Goal: Information Seeking & Learning: Learn about a topic

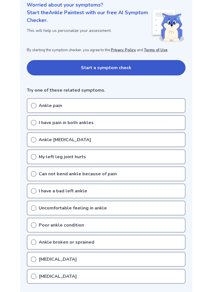
scroll to position [74, 0]
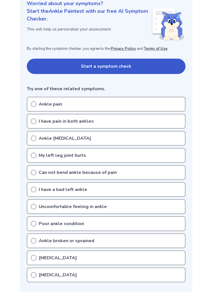
click at [176, 106] on div "Ankle pain" at bounding box center [106, 104] width 158 height 15
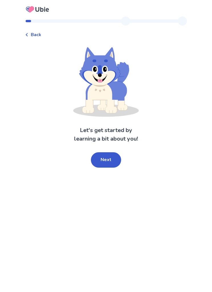
click at [111, 163] on button "Next" at bounding box center [106, 159] width 30 height 15
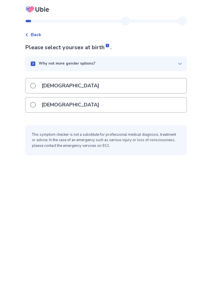
click at [147, 111] on div "Female" at bounding box center [106, 105] width 160 height 14
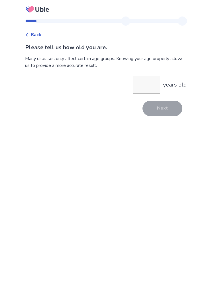
click at [146, 86] on input "years old" at bounding box center [145, 85] width 27 height 18
type input "**"
click at [166, 112] on button "Next" at bounding box center [162, 108] width 40 height 15
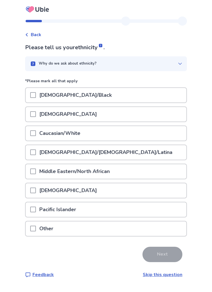
click at [111, 155] on div "Hispanic/Latino/Latina" at bounding box center [106, 152] width 160 height 14
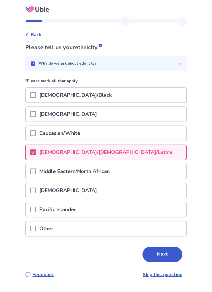
click at [161, 255] on button "Next" at bounding box center [162, 253] width 40 height 15
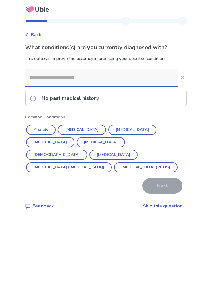
click at [156, 208] on link "Skip this question" at bounding box center [162, 206] width 40 height 6
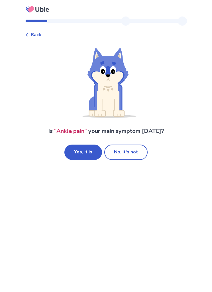
click at [73, 151] on button "Yes, it is" at bounding box center [83, 151] width 38 height 15
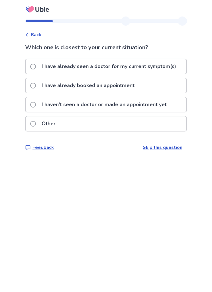
click at [136, 125] on div "Other" at bounding box center [106, 123] width 160 height 14
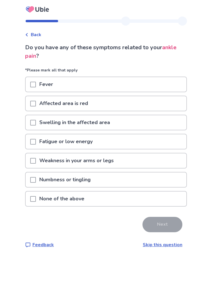
click at [36, 200] on span at bounding box center [33, 199] width 6 height 6
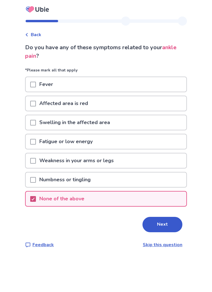
click at [161, 224] on button "Next" at bounding box center [162, 224] width 40 height 15
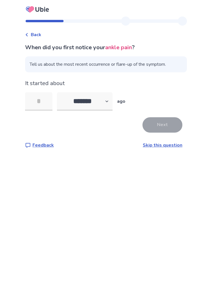
click at [45, 99] on input "tel" at bounding box center [38, 101] width 27 height 18
click at [107, 103] on select "******* ****** ******* ******** *******" at bounding box center [84, 101] width 55 height 18
select select "*"
click at [51, 109] on input "tel" at bounding box center [38, 101] width 27 height 18
type input "*"
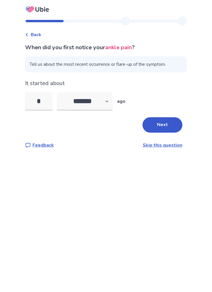
click at [161, 129] on button "Next" at bounding box center [162, 124] width 40 height 15
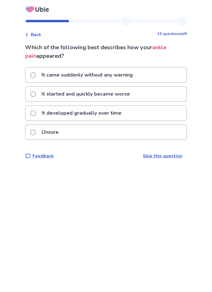
click at [162, 76] on div "It came suddenly without any warning" at bounding box center [106, 75] width 160 height 14
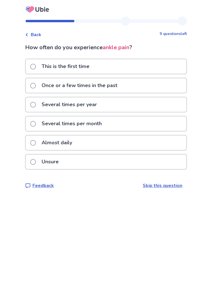
click at [105, 144] on div "Almost daily" at bounding box center [106, 142] width 160 height 14
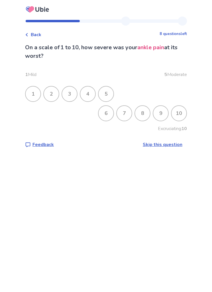
click at [94, 94] on div "4" at bounding box center [87, 93] width 15 height 15
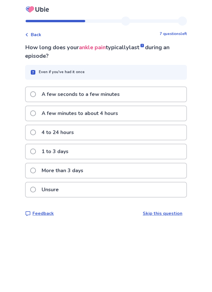
click at [121, 190] on div "Unsure" at bounding box center [106, 189] width 160 height 14
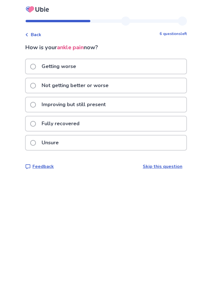
click at [148, 89] on div "Not getting better or worse" at bounding box center [106, 85] width 160 height 14
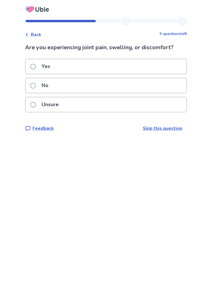
click at [147, 66] on div "Yes" at bounding box center [106, 66] width 160 height 14
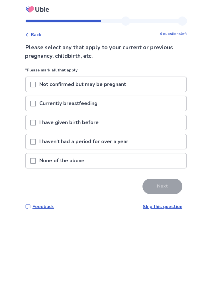
click at [169, 163] on div "None of the above" at bounding box center [106, 160] width 160 height 14
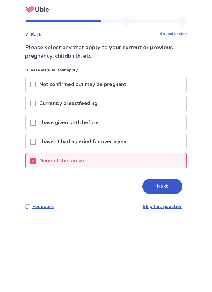
click at [169, 189] on button "Next" at bounding box center [162, 186] width 40 height 15
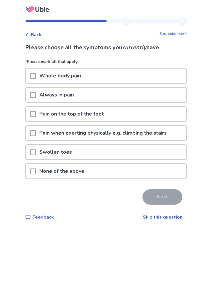
click at [114, 138] on p "Pain when exerting physically e.g. climbing the stairs" at bounding box center [103, 133] width 134 height 14
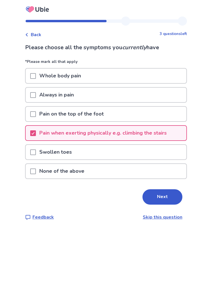
click at [122, 111] on div "Pain on the top of the foot" at bounding box center [106, 114] width 160 height 14
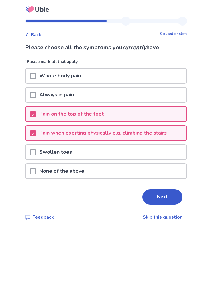
click at [165, 197] on button "Next" at bounding box center [162, 196] width 40 height 15
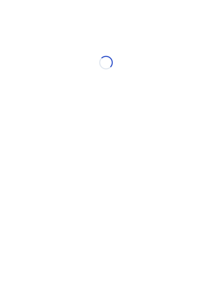
select select "*"
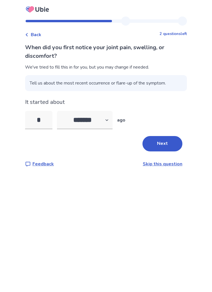
click at [174, 143] on button "Next" at bounding box center [162, 143] width 40 height 15
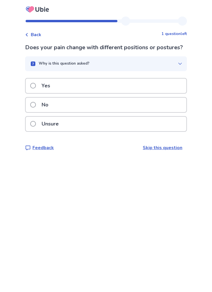
click at [173, 71] on button "Why is this question asked?" at bounding box center [105, 63] width 161 height 15
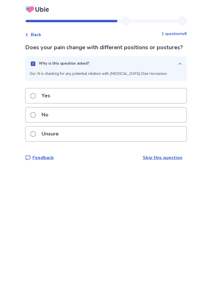
click at [164, 101] on div "Yes" at bounding box center [106, 95] width 160 height 14
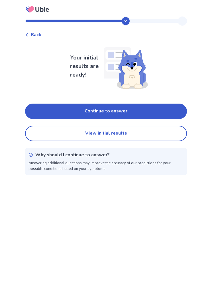
click at [169, 139] on button "View initial results" at bounding box center [105, 133] width 161 height 15
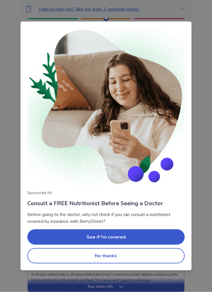
scroll to position [88, 0]
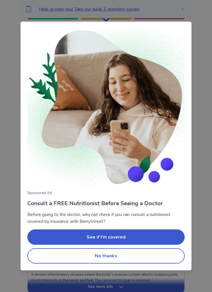
click at [153, 263] on button "No thanks" at bounding box center [105, 255] width 157 height 15
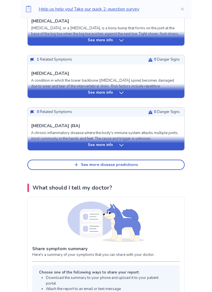
scroll to position [230, 0]
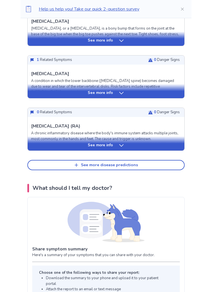
click at [178, 145] on div "See more info" at bounding box center [106, 145] width 156 height 6
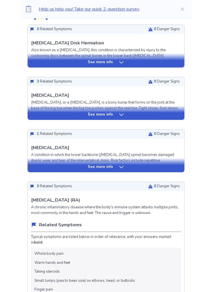
scroll to position [149, 0]
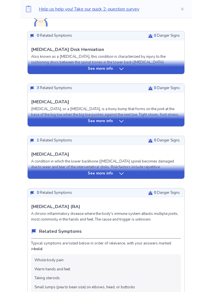
click at [179, 123] on div "See more info" at bounding box center [106, 121] width 156 height 6
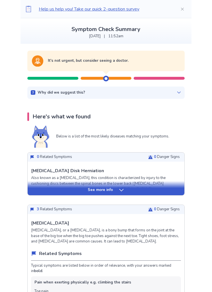
scroll to position [0, 0]
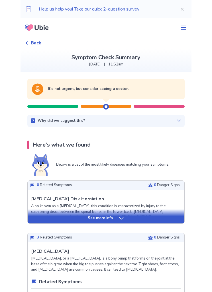
click at [40, 44] on span "Back" at bounding box center [36, 43] width 11 height 7
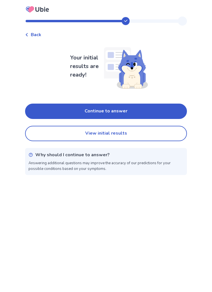
click at [136, 109] on button "Continue to answer" at bounding box center [105, 110] width 161 height 15
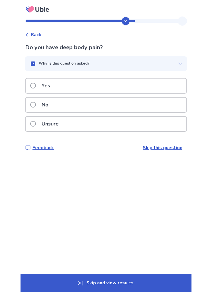
click at [71, 122] on div "Unsure" at bounding box center [106, 124] width 160 height 14
click at [133, 107] on div "No" at bounding box center [106, 105] width 160 height 14
click at [136, 108] on div "No" at bounding box center [106, 105] width 160 height 14
click at [138, 106] on div "No" at bounding box center [106, 105] width 160 height 14
click at [141, 106] on div "No" at bounding box center [106, 105] width 160 height 14
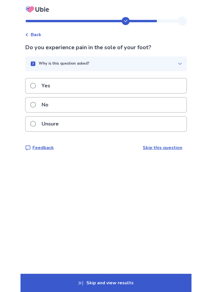
click at [156, 85] on div "Yes" at bounding box center [106, 85] width 160 height 14
click at [115, 108] on div "No" at bounding box center [106, 105] width 160 height 14
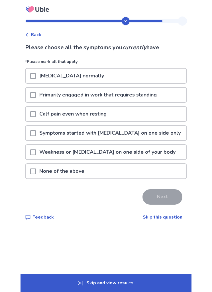
click at [147, 78] on div "Difficulty walking normally" at bounding box center [106, 76] width 160 height 14
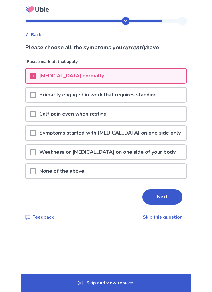
click at [163, 95] on div "Primarily engaged in work that requires standing" at bounding box center [106, 95] width 160 height 14
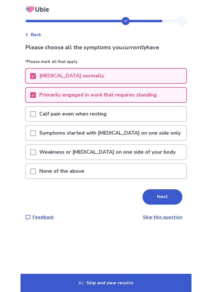
click at [161, 199] on button "Next" at bounding box center [162, 196] width 40 height 15
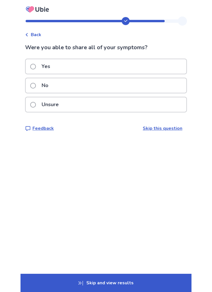
click at [142, 84] on div "No" at bounding box center [106, 85] width 160 height 14
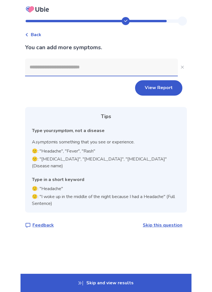
click at [169, 65] on input at bounding box center [101, 67] width 152 height 17
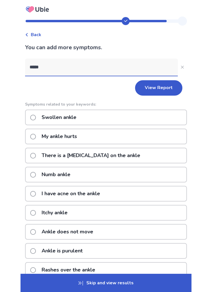
type input "*****"
click at [173, 139] on div "My ankle hurts" at bounding box center [105, 136] width 161 height 16
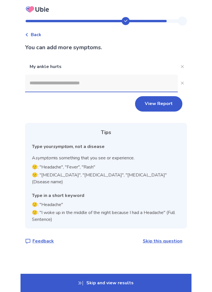
click at [119, 90] on input at bounding box center [101, 82] width 152 height 17
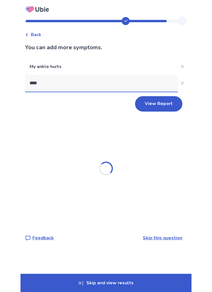
type input "*****"
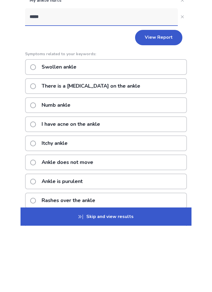
click at [75, 145] on p "There is a nodule on the ankle" at bounding box center [90, 152] width 105 height 14
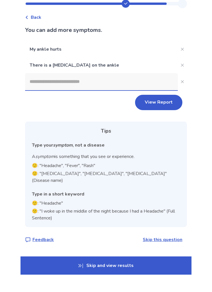
click at [181, 81] on icon "Close" at bounding box center [182, 82] width 3 height 3
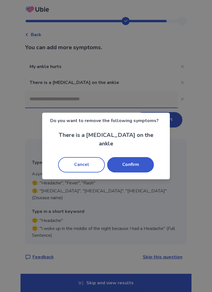
click at [142, 171] on button "Confirm" at bounding box center [130, 164] width 47 height 15
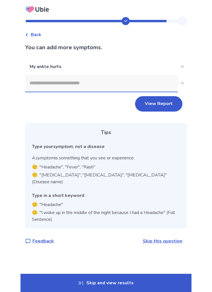
click at [157, 82] on input at bounding box center [101, 82] width 152 height 17
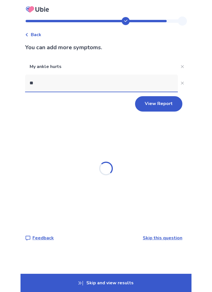
type input "*"
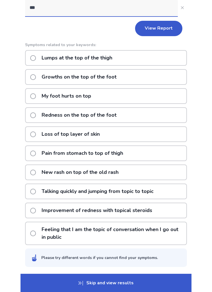
type input "***"
click at [122, 96] on div "My foot hurts on top" at bounding box center [105, 96] width 161 height 16
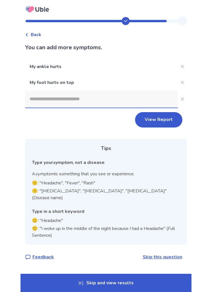
click at [162, 112] on button "View Report" at bounding box center [158, 119] width 47 height 15
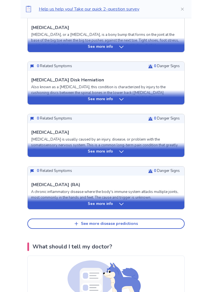
scroll to position [136, 0]
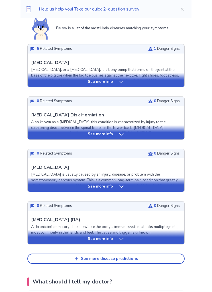
click at [154, 82] on div "See more info" at bounding box center [106, 82] width 156 height 6
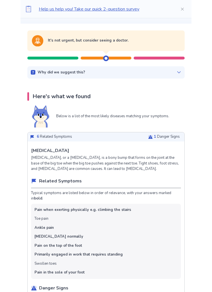
scroll to position [0, 0]
